Goal: Navigation & Orientation: Find specific page/section

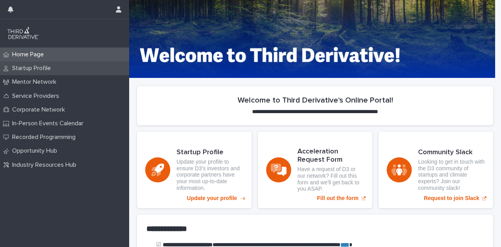
click at [26, 67] on p "Startup Profile" at bounding box center [33, 68] width 48 height 7
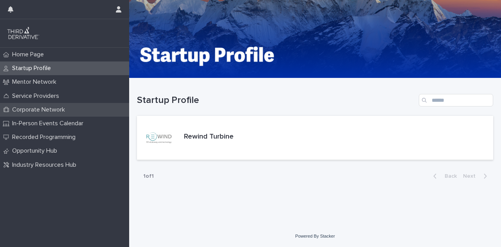
click at [40, 110] on p "Corporate Network" at bounding box center [40, 109] width 62 height 7
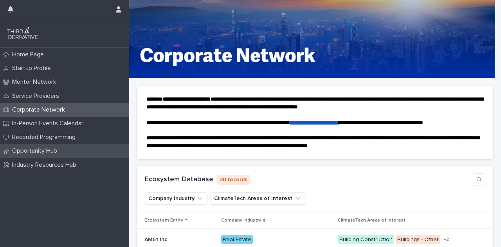
click at [38, 149] on p "Opportunity Hub" at bounding box center [36, 150] width 54 height 7
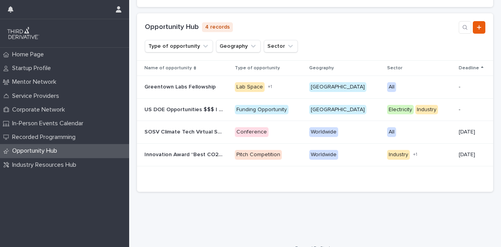
scroll to position [130, 0]
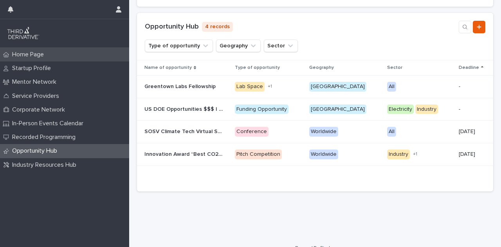
click at [18, 55] on p "Home Page" at bounding box center [29, 54] width 41 height 7
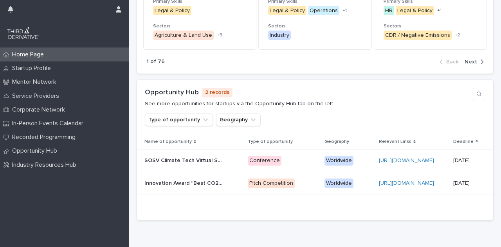
scroll to position [624, 0]
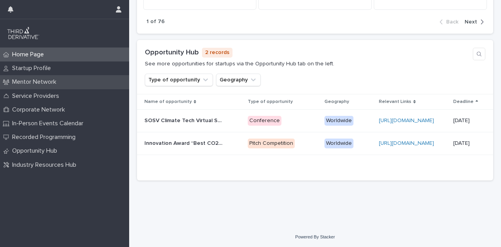
click at [57, 79] on p "Mentor Network" at bounding box center [36, 81] width 54 height 7
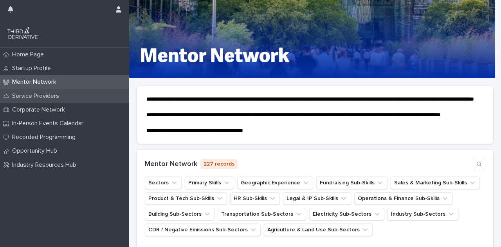
click at [59, 94] on p "Service Providers" at bounding box center [37, 95] width 56 height 7
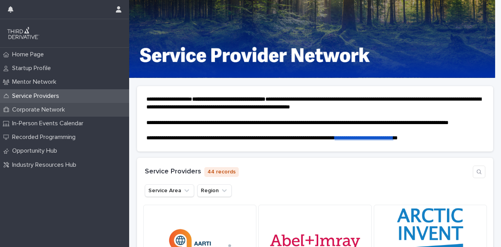
click at [67, 110] on p "Corporate Network" at bounding box center [40, 109] width 62 height 7
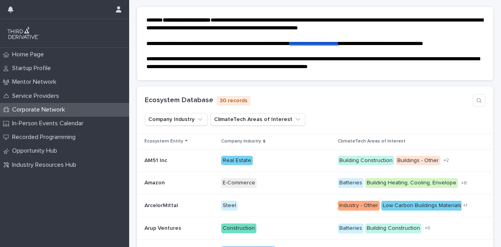
scroll to position [80, 0]
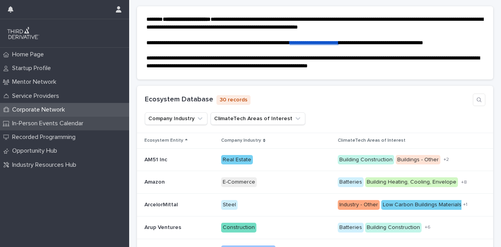
click at [67, 121] on p "In-Person Events Calendar" at bounding box center [49, 123] width 81 height 7
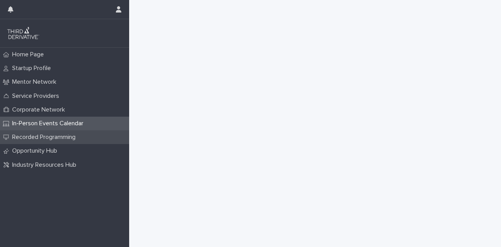
click at [63, 138] on p "Recorded Programming" at bounding box center [45, 137] width 73 height 7
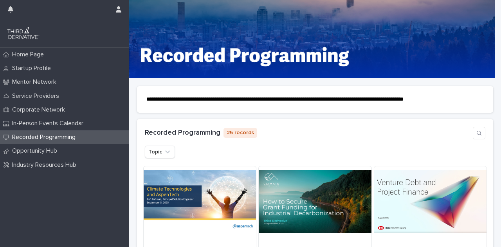
click at [22, 33] on img at bounding box center [23, 33] width 34 height 16
